Goal: Register for event/course

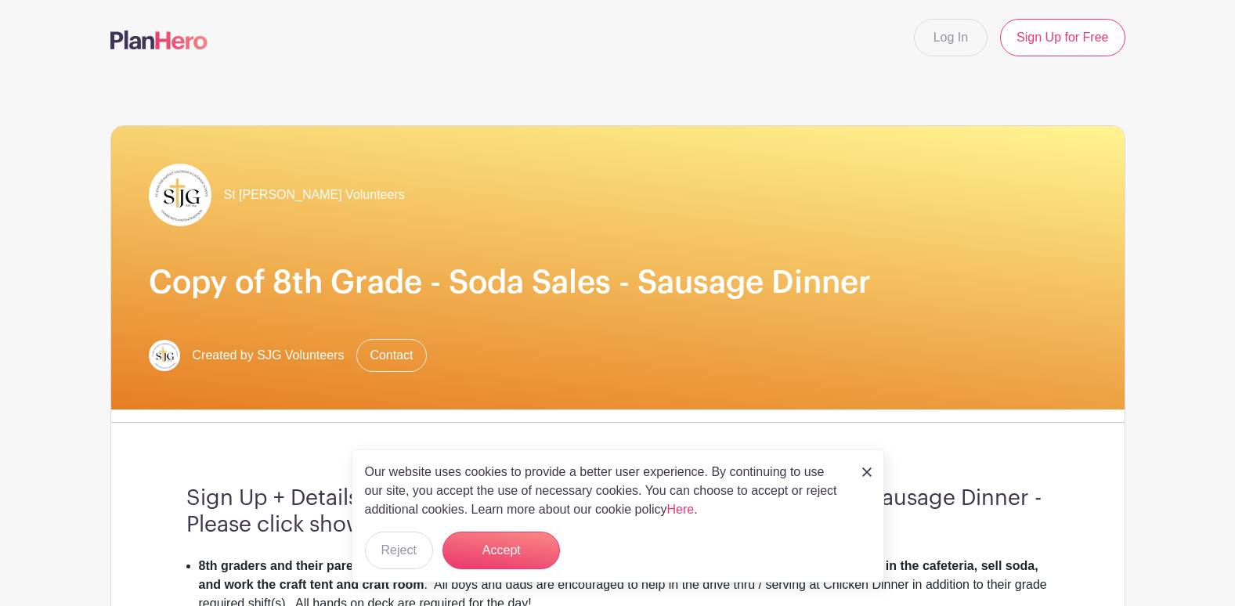
drag, startPoint x: 865, startPoint y: 472, endPoint x: 872, endPoint y: 468, distance: 8.1
click at [865, 471] on img at bounding box center [867, 472] width 9 height 9
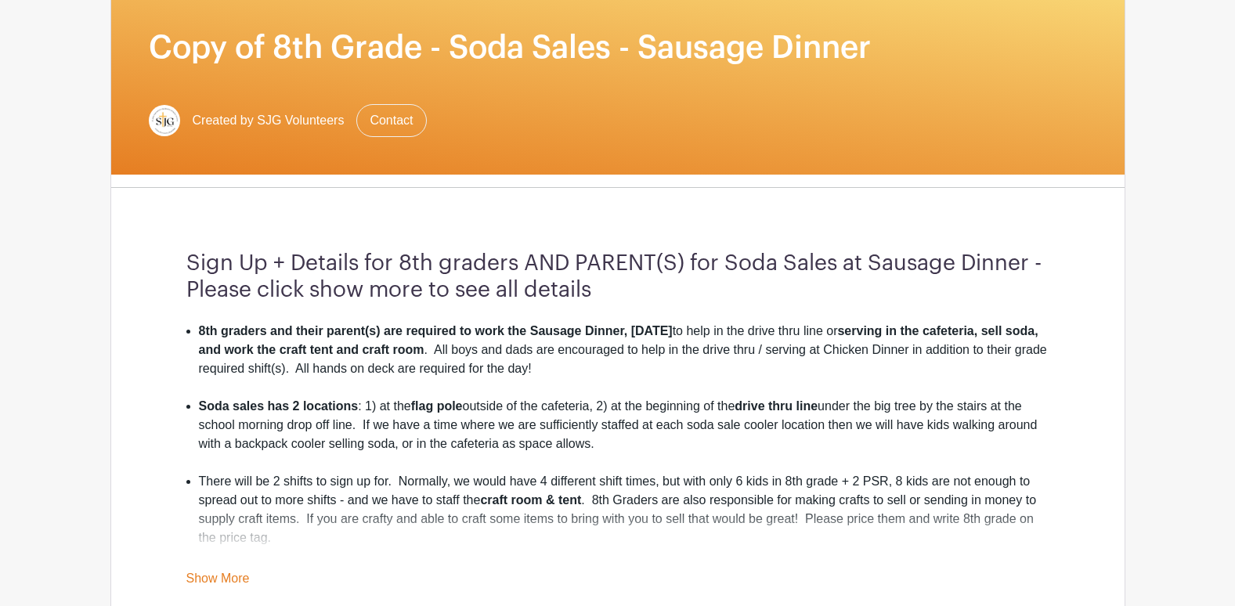
scroll to position [313, 0]
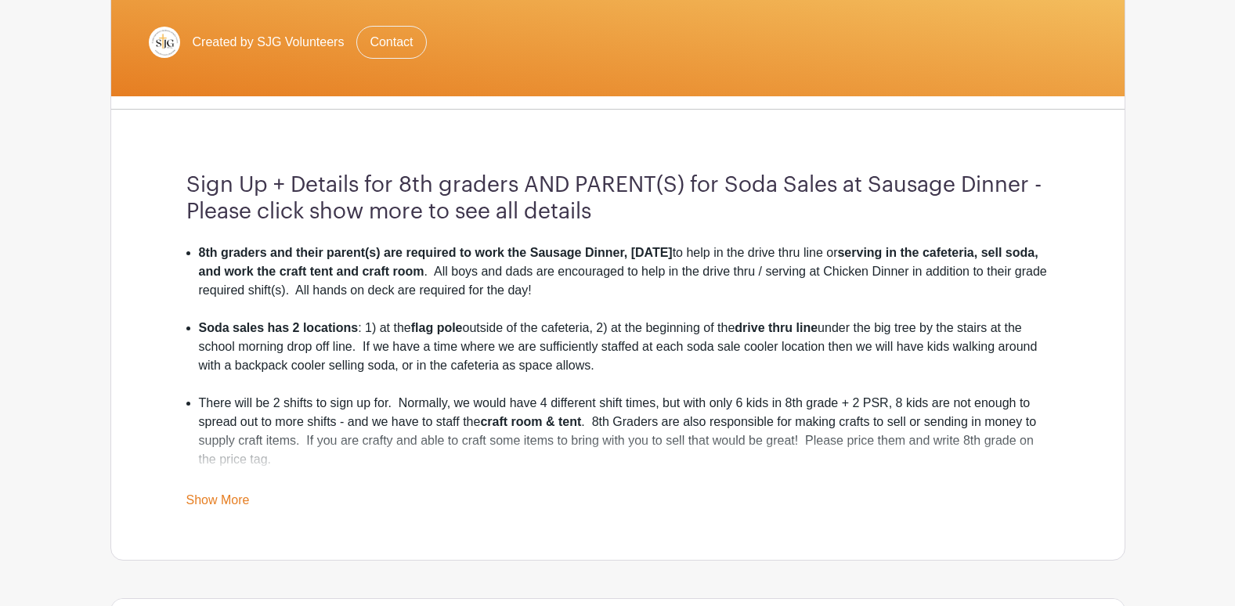
click at [202, 496] on link "Show More" at bounding box center [217, 504] width 63 height 20
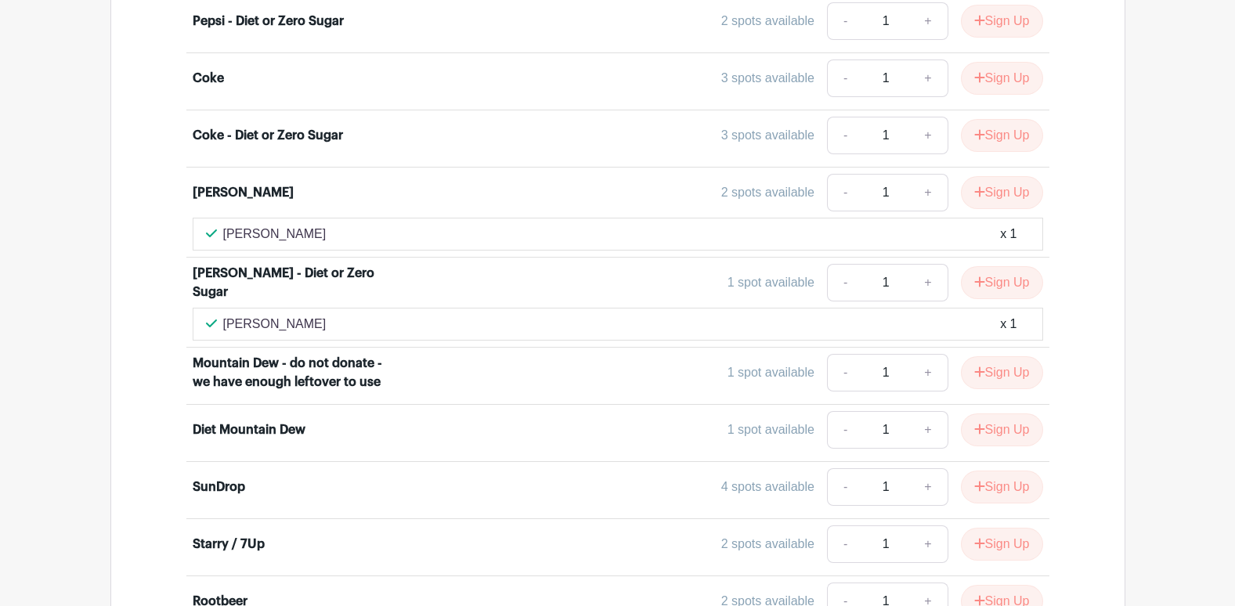
scroll to position [3212, 0]
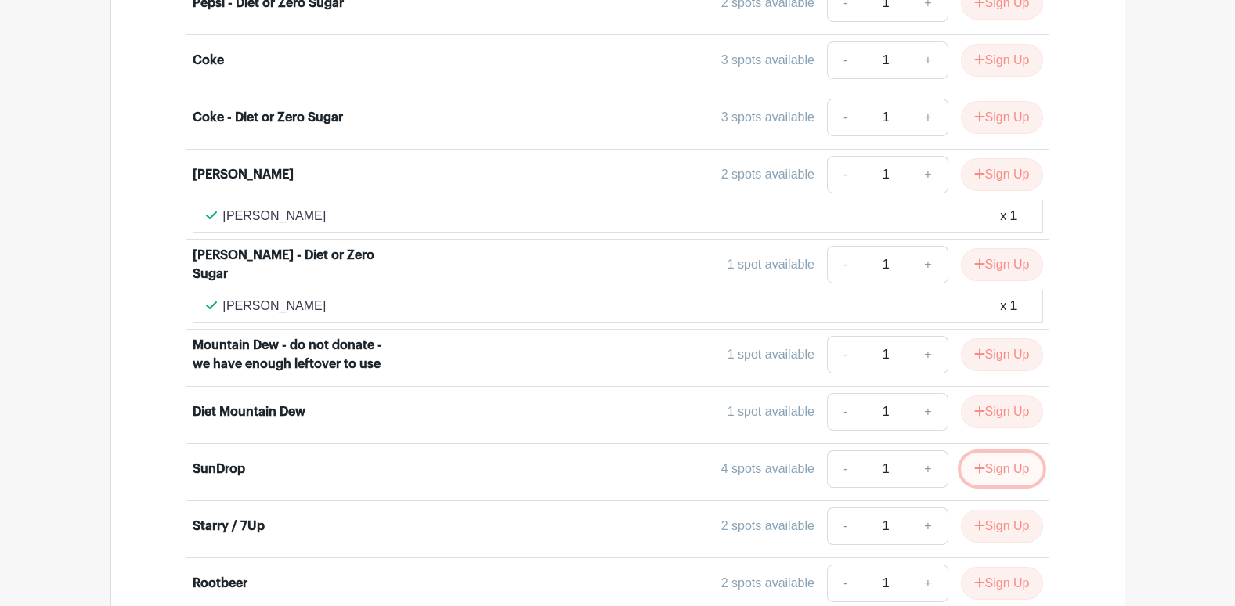
click at [975, 468] on icon "submit" at bounding box center [980, 468] width 10 height 10
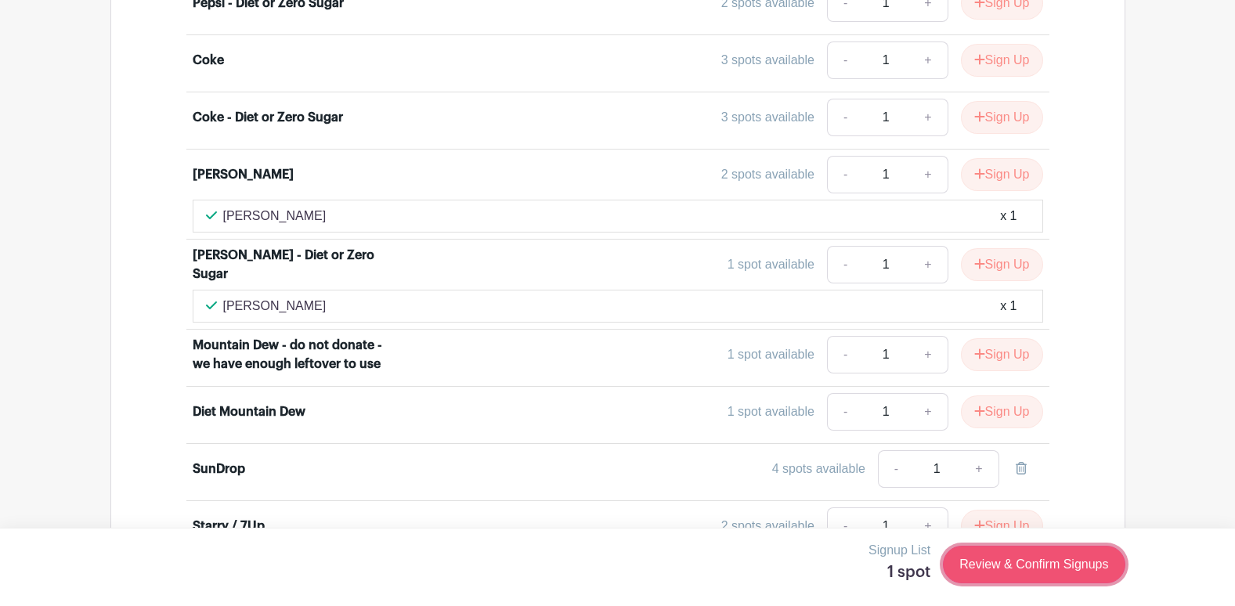
click at [993, 567] on link "Review & Confirm Signups" at bounding box center [1034, 565] width 182 height 38
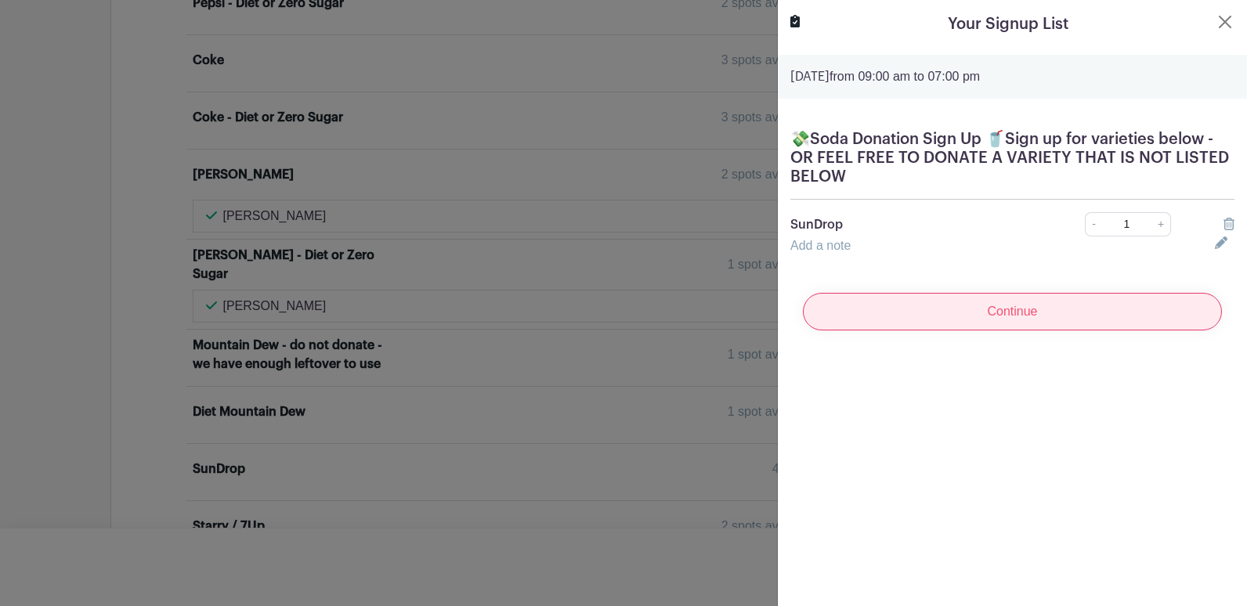
click at [901, 307] on input "Continue" at bounding box center [1012, 312] width 419 height 38
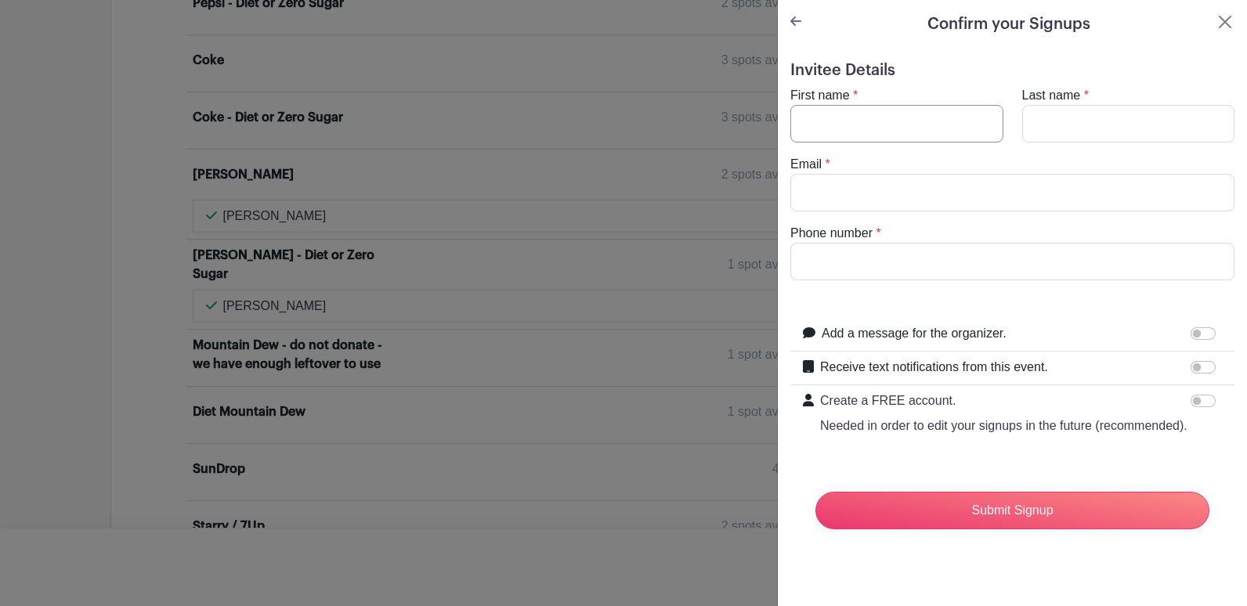
click at [830, 116] on input "First name" at bounding box center [896, 124] width 213 height 38
type input "[PERSON_NAME]"
click at [858, 189] on input "Email" at bounding box center [1012, 193] width 444 height 38
type input "[EMAIL_ADDRESS][DOMAIN_NAME]"
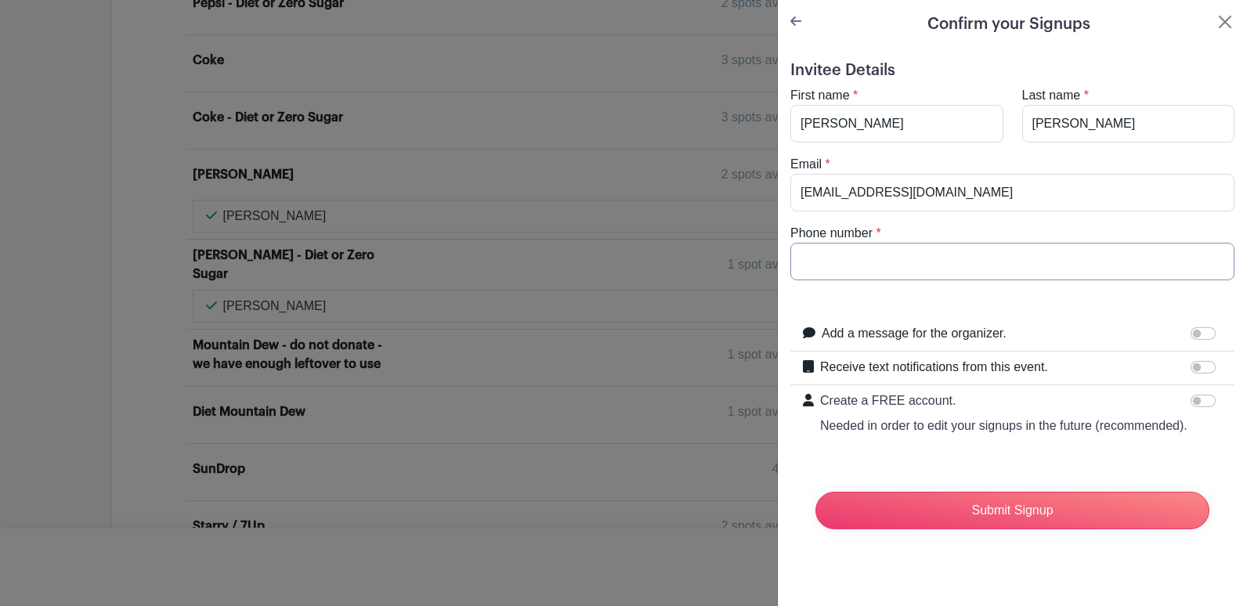
click at [850, 257] on input "Phone number" at bounding box center [1012, 262] width 444 height 38
type input "[PHONE_NUMBER]"
drag, startPoint x: 1185, startPoint y: 369, endPoint x: 1201, endPoint y: 367, distance: 15.7
click at [1200, 368] on input "Receive text notifications from this event." at bounding box center [1203, 367] width 25 height 13
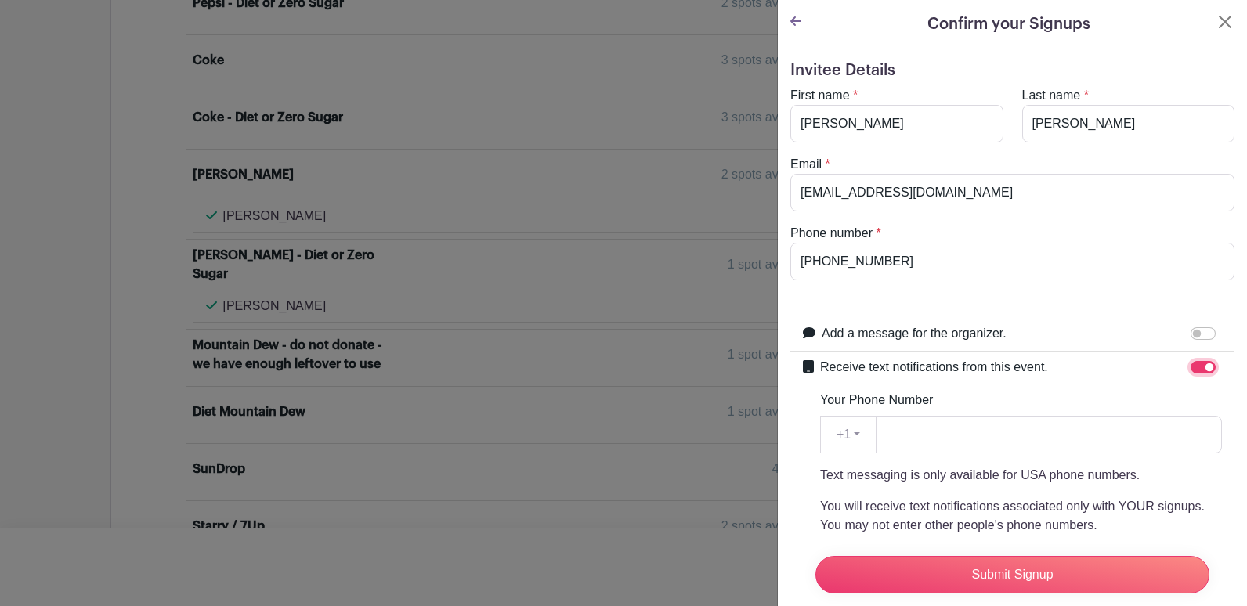
drag, startPoint x: 1196, startPoint y: 367, endPoint x: 1186, endPoint y: 367, distance: 10.2
click at [1191, 367] on input "Receive text notifications from this event." at bounding box center [1203, 367] width 25 height 13
checkbox input "false"
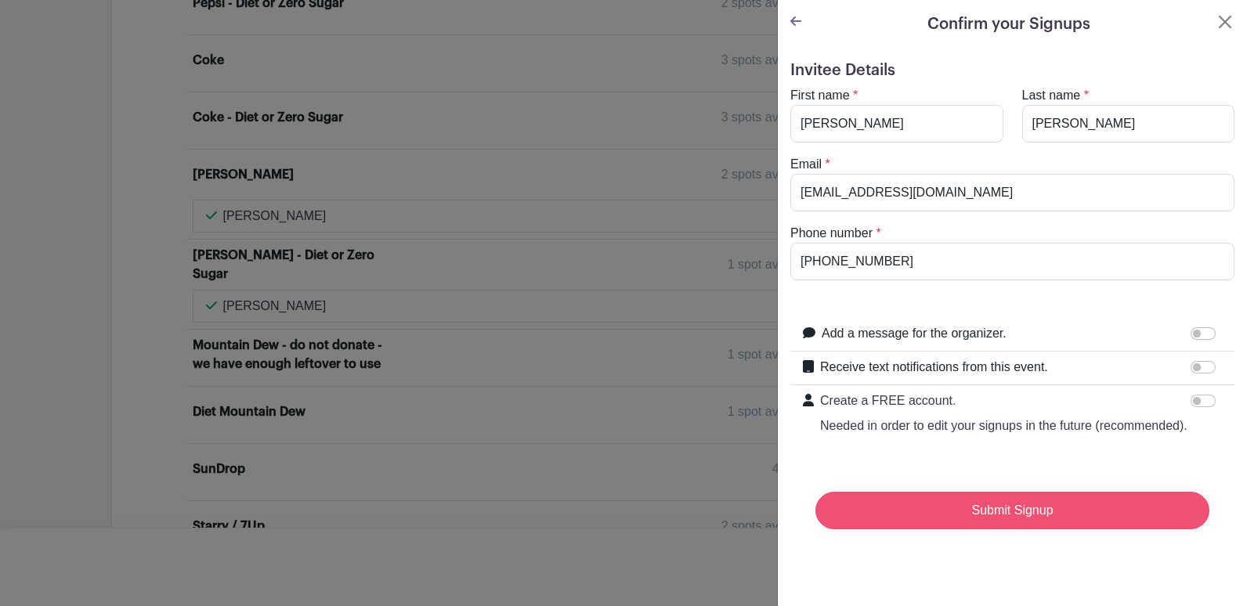
click at [1002, 530] on input "Submit Signup" at bounding box center [1013, 511] width 394 height 38
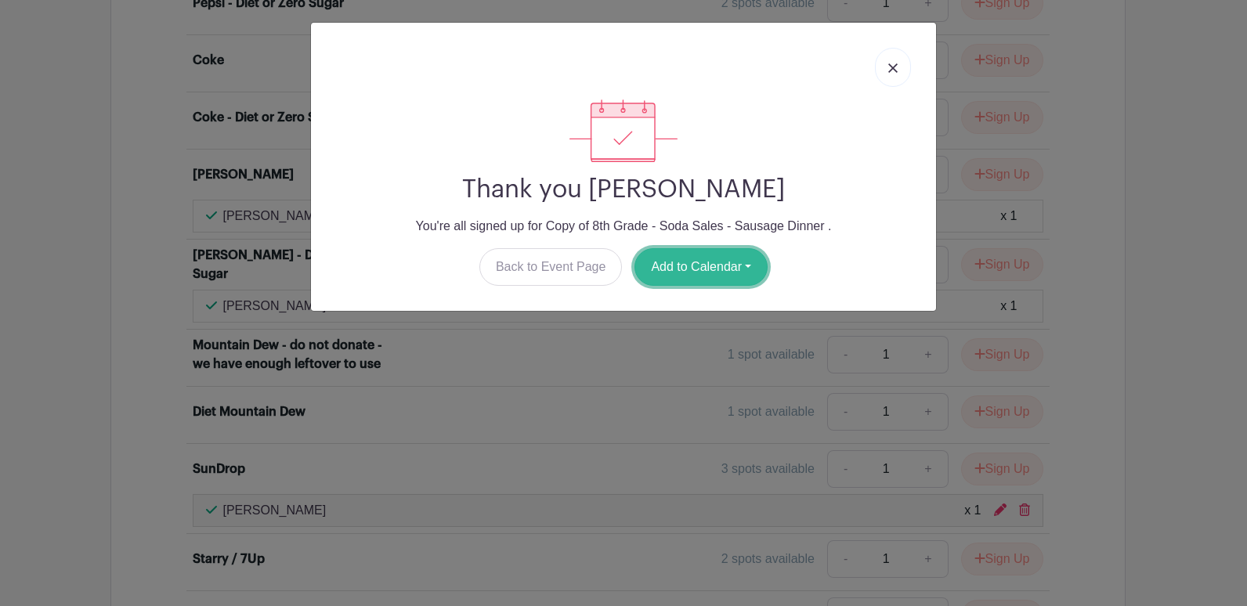
click at [684, 265] on button "Add to Calendar" at bounding box center [701, 267] width 133 height 38
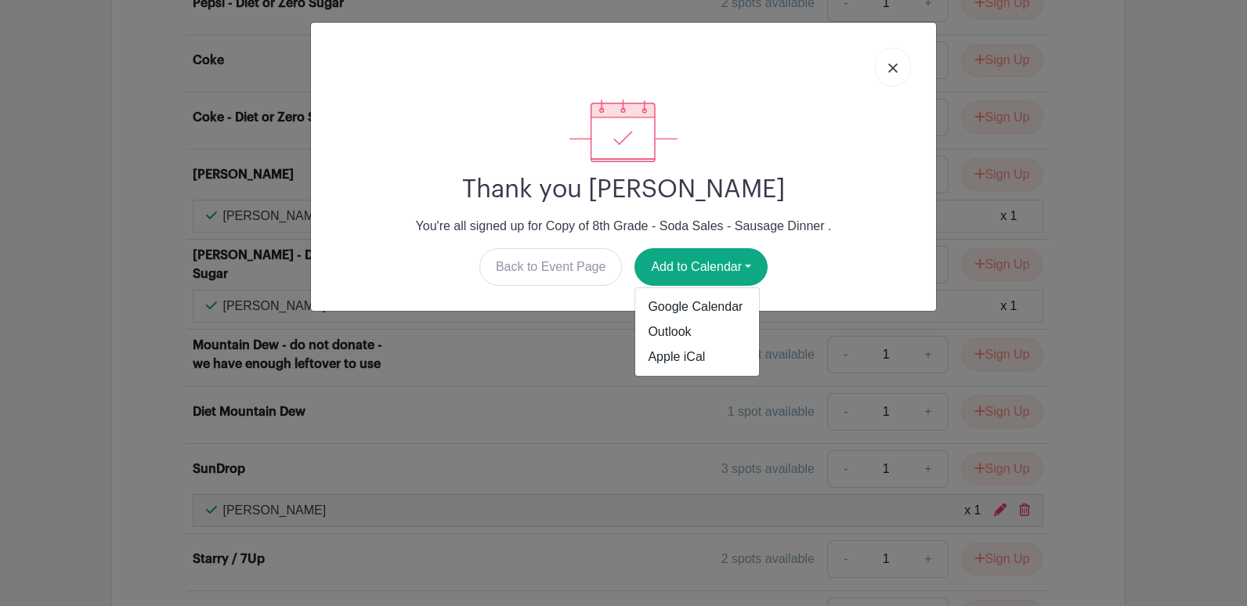
click at [895, 260] on div "Back to Event Page Add to Calendar Google Calendar Outlook Apple iCal" at bounding box center [624, 267] width 600 height 38
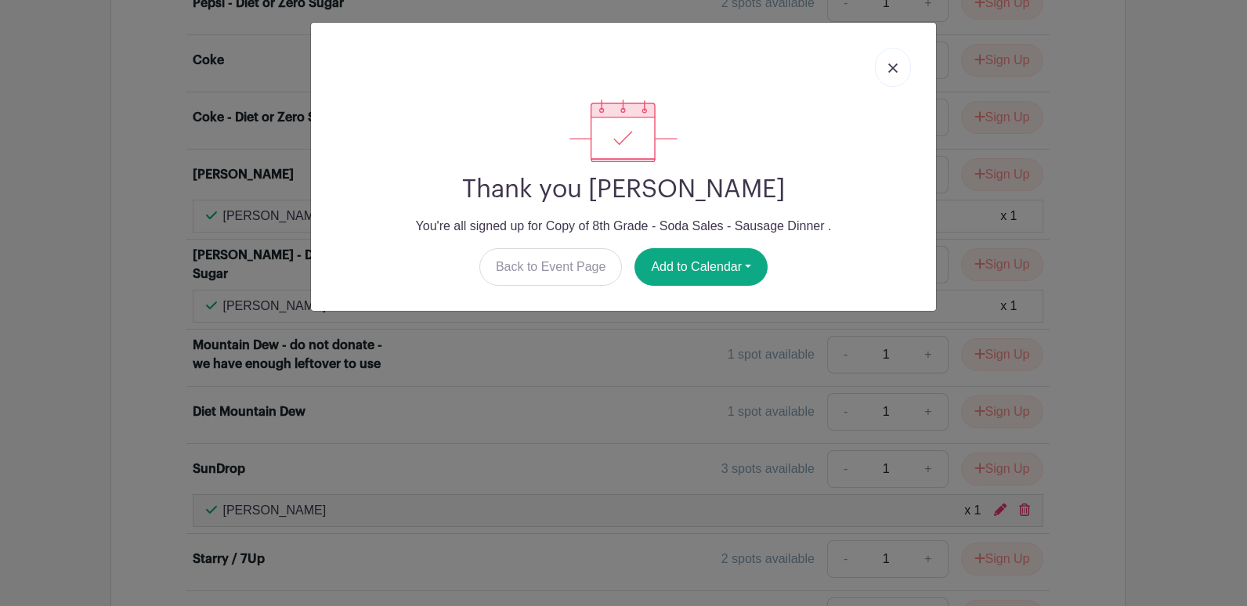
click at [896, 68] on img at bounding box center [892, 67] width 9 height 9
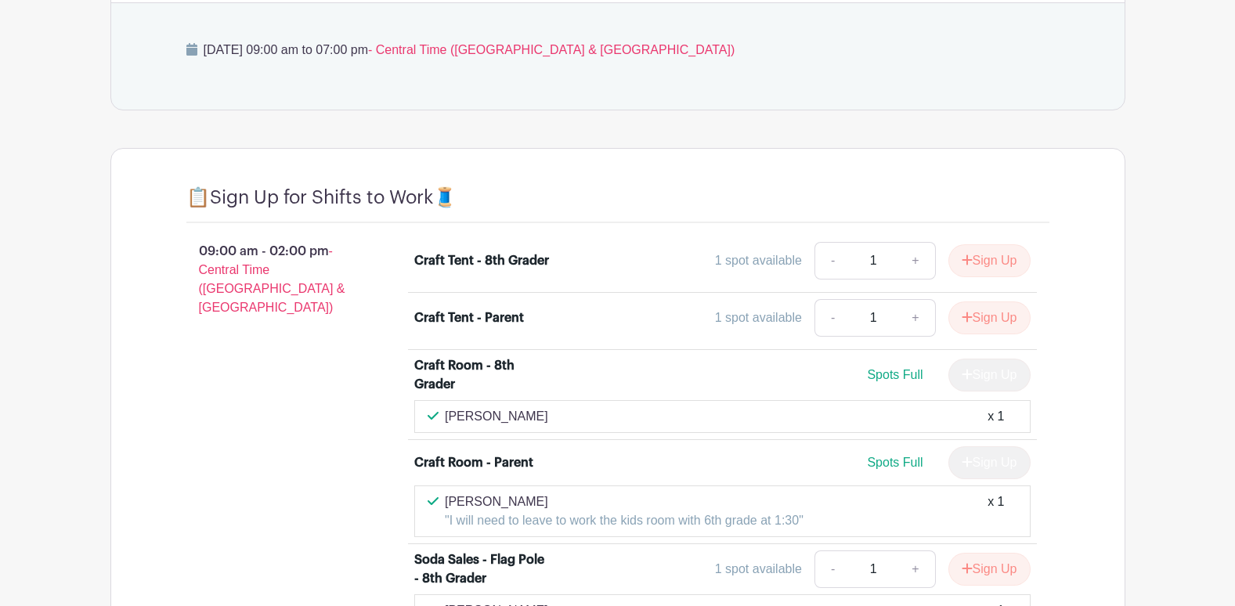
scroll to position [1344, 0]
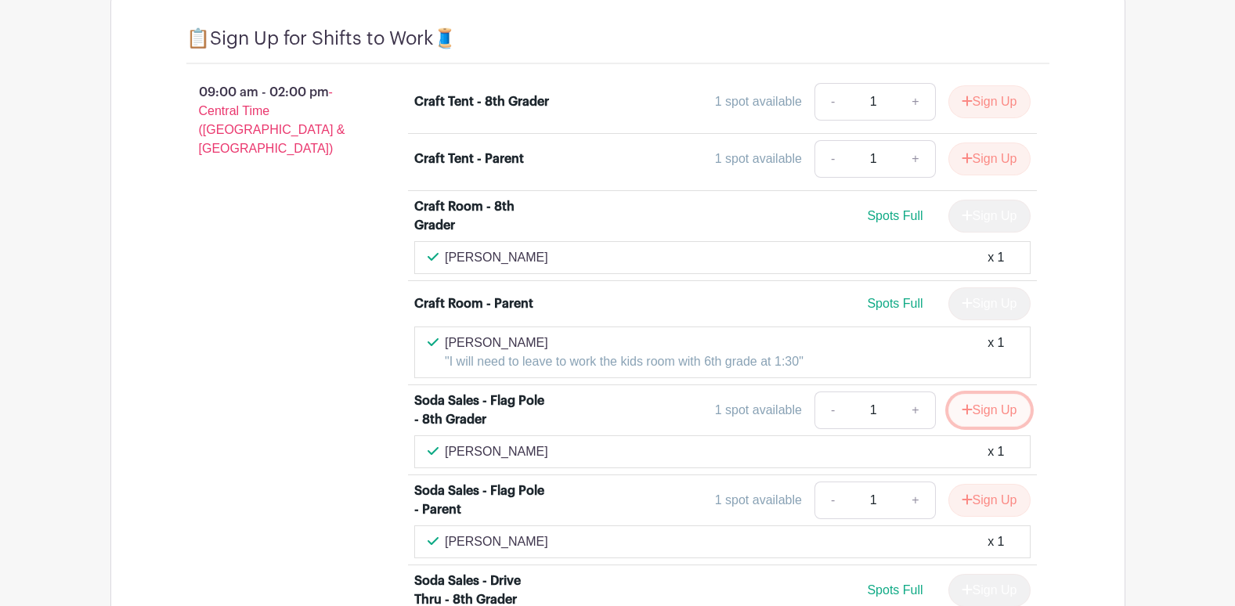
click at [978, 403] on button "Sign Up" at bounding box center [990, 410] width 82 height 33
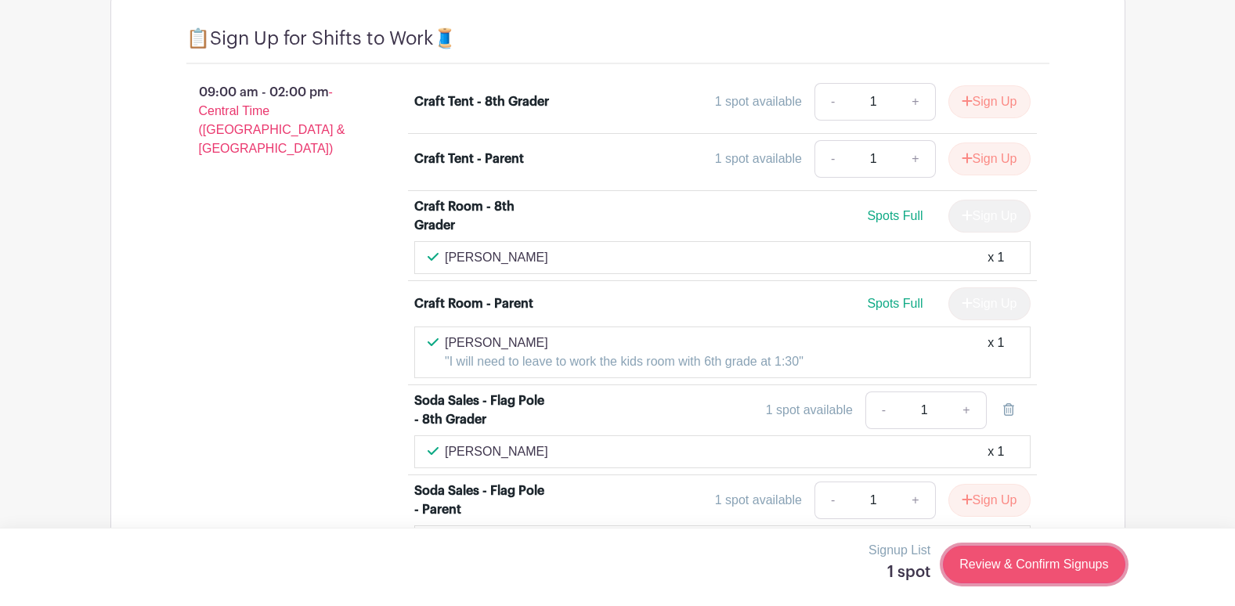
click at [997, 569] on link "Review & Confirm Signups" at bounding box center [1034, 565] width 182 height 38
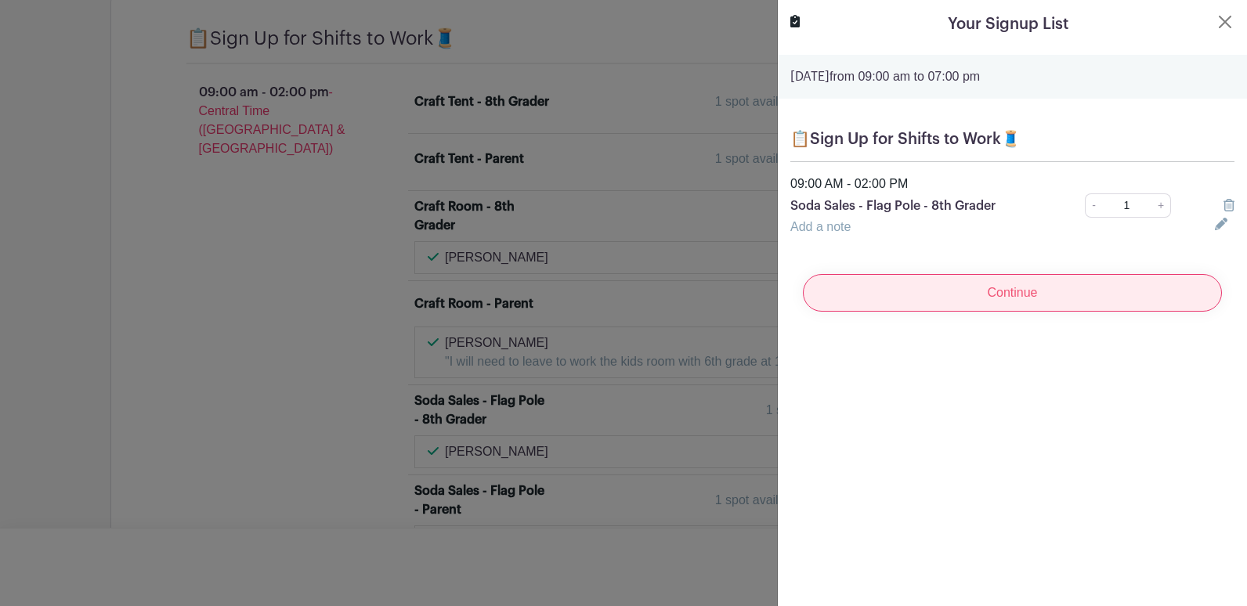
click at [912, 286] on input "Continue" at bounding box center [1012, 293] width 419 height 38
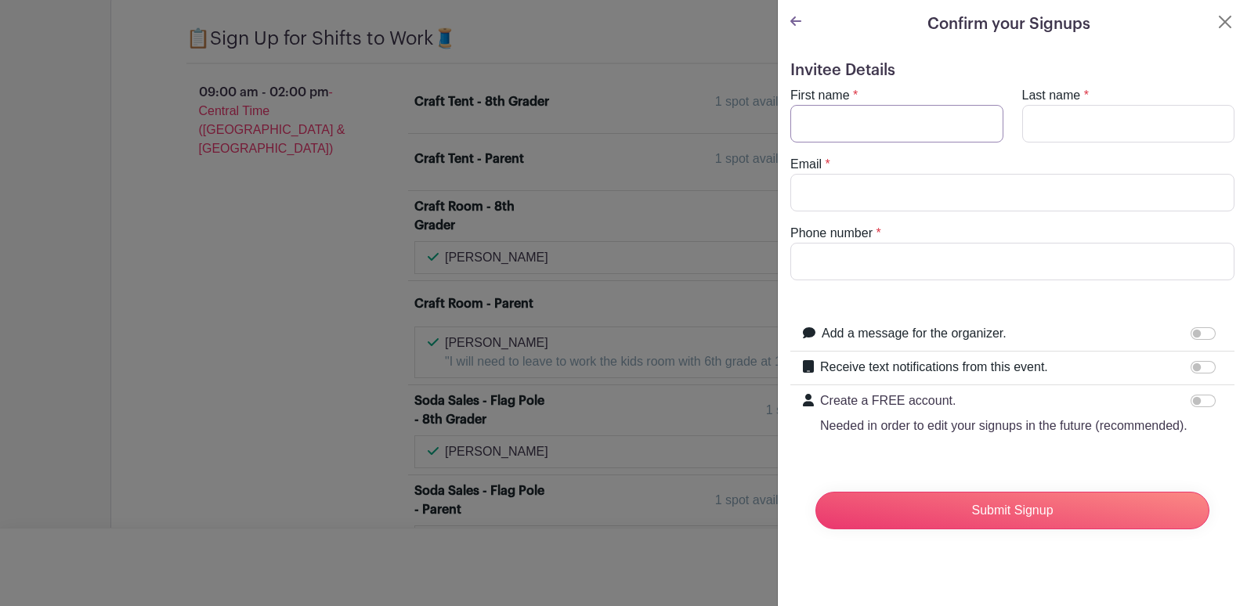
click at [828, 118] on input "First name" at bounding box center [896, 124] width 213 height 38
type input "[PERSON_NAME]"
drag, startPoint x: 819, startPoint y: 181, endPoint x: 838, endPoint y: 188, distance: 20.8
click at [819, 182] on input "Email" at bounding box center [1012, 193] width 444 height 38
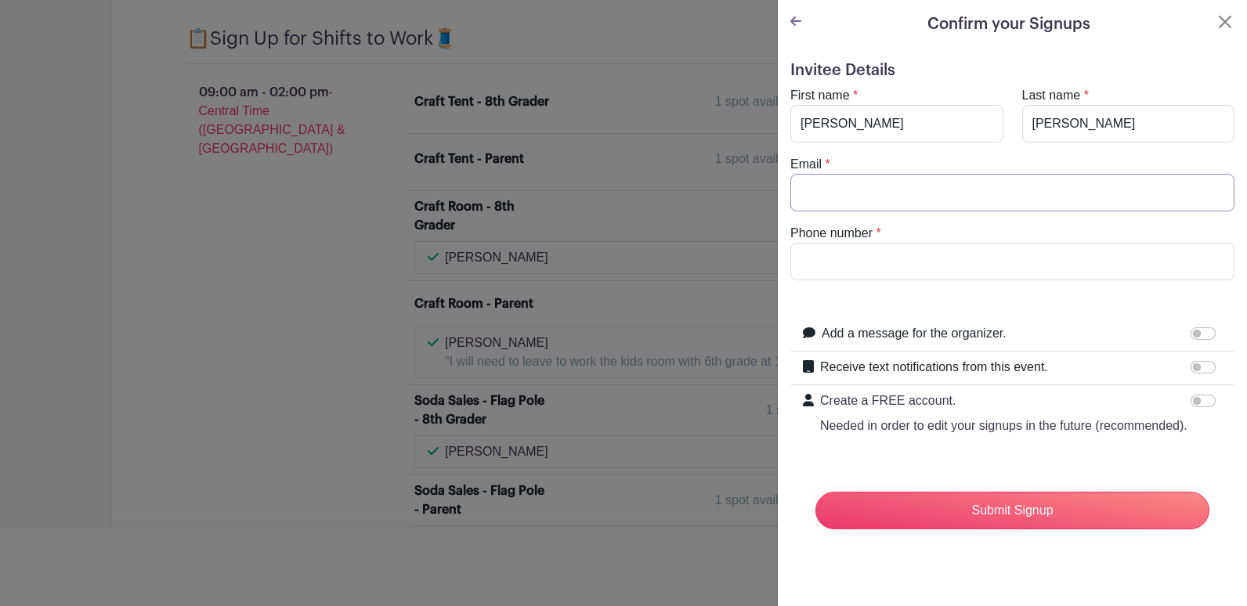
type input "[EMAIL_ADDRESS][DOMAIN_NAME]"
type input "[PHONE_NUMBER]"
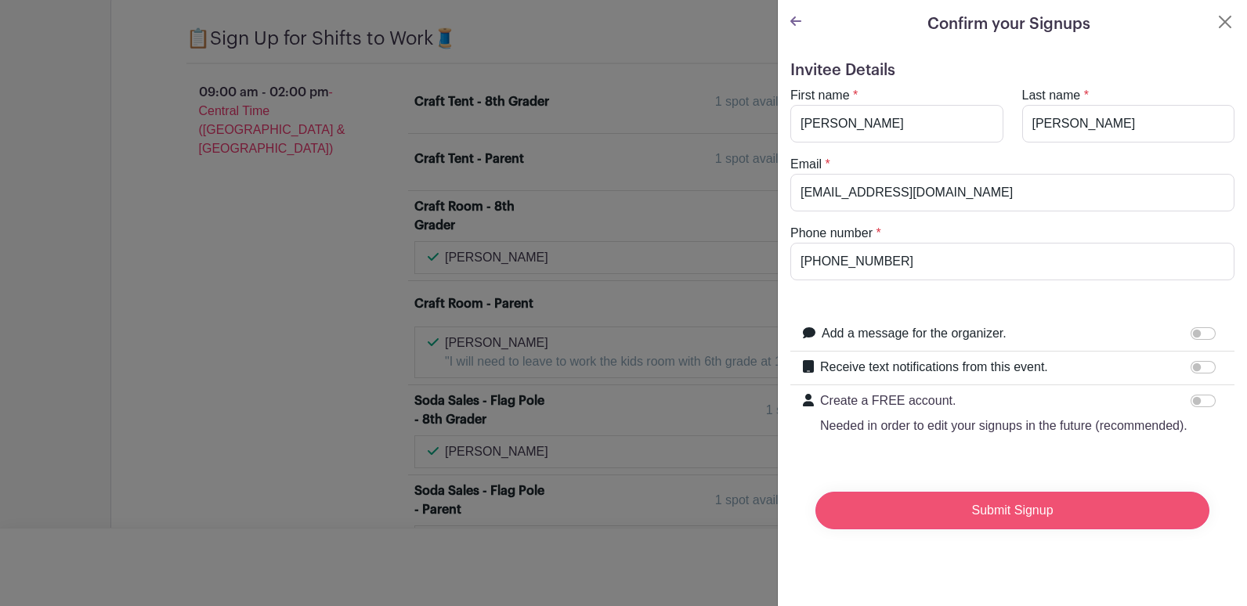
click at [1023, 530] on input "Submit Signup" at bounding box center [1013, 511] width 394 height 38
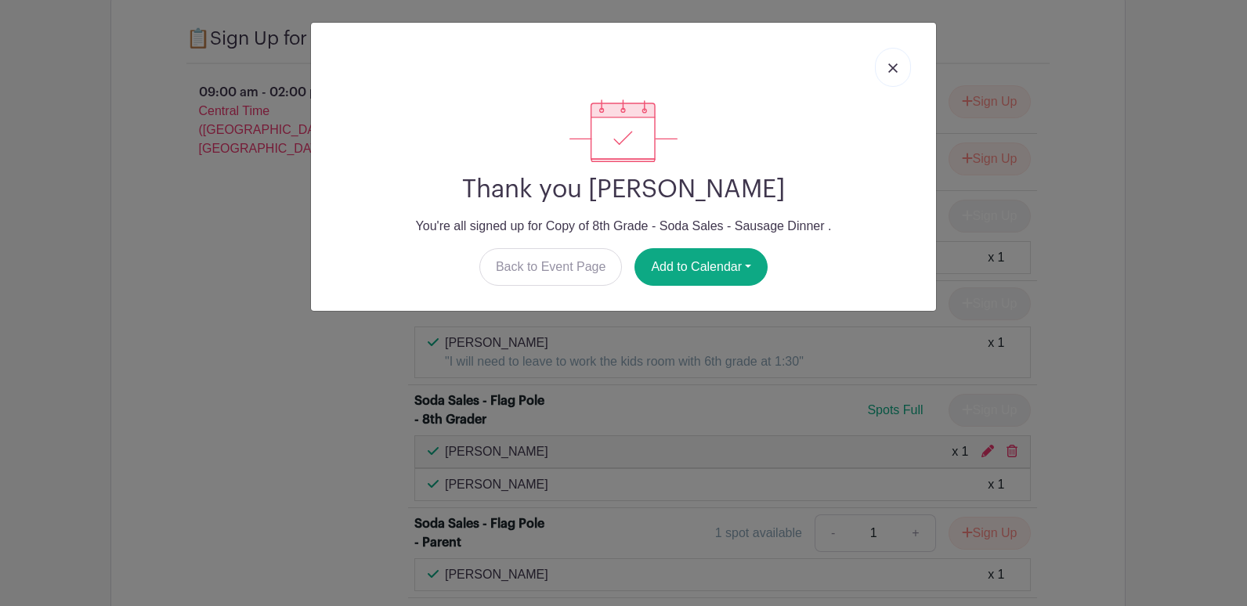
click at [895, 63] on img at bounding box center [892, 67] width 9 height 9
